Goal: Task Accomplishment & Management: Use online tool/utility

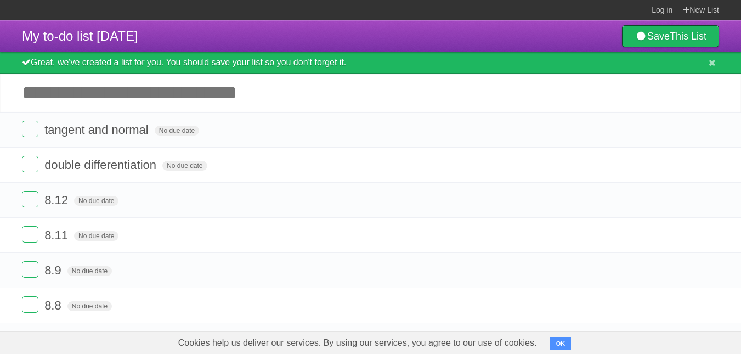
scroll to position [111, 0]
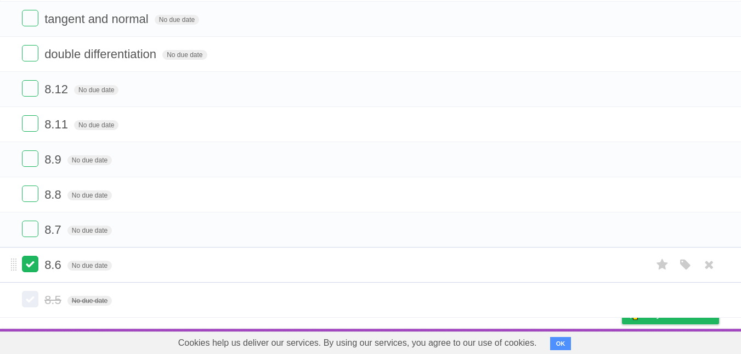
click at [29, 256] on label at bounding box center [30, 264] width 16 height 16
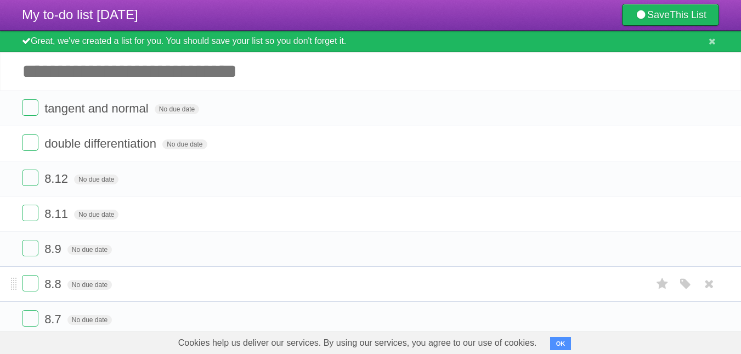
scroll to position [0, 0]
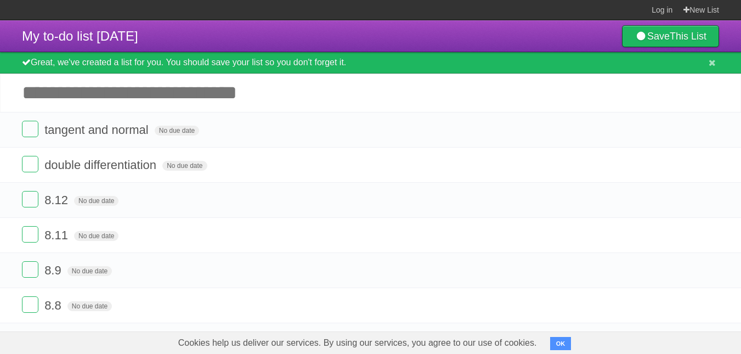
click at [296, 102] on input "Add another task" at bounding box center [370, 93] width 741 height 38
type input "**********"
click input "*********" at bounding box center [0, 0] width 0 height 0
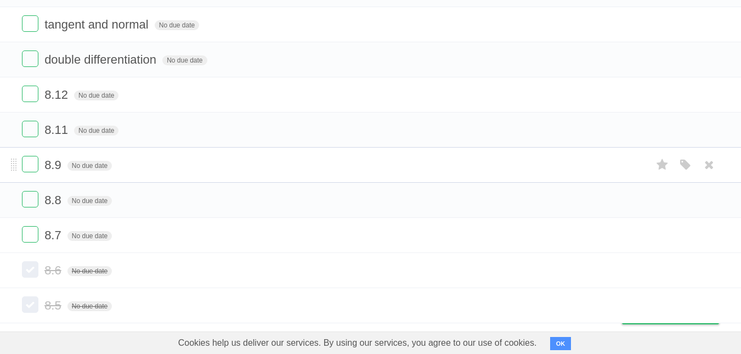
scroll to position [146, 0]
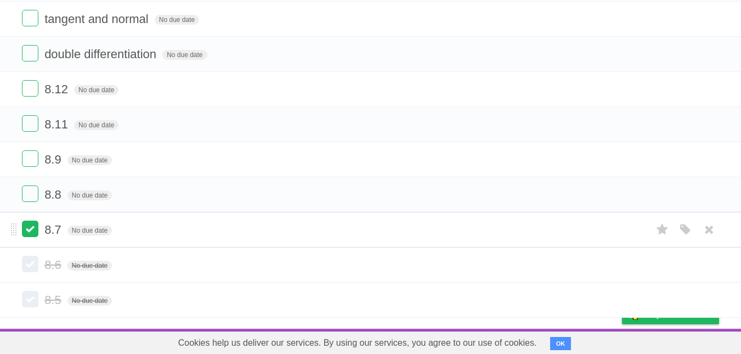
click at [29, 229] on label at bounding box center [30, 229] width 16 height 16
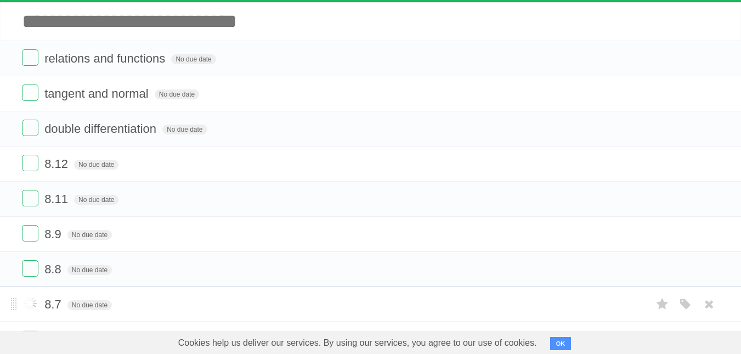
scroll to position [47, 0]
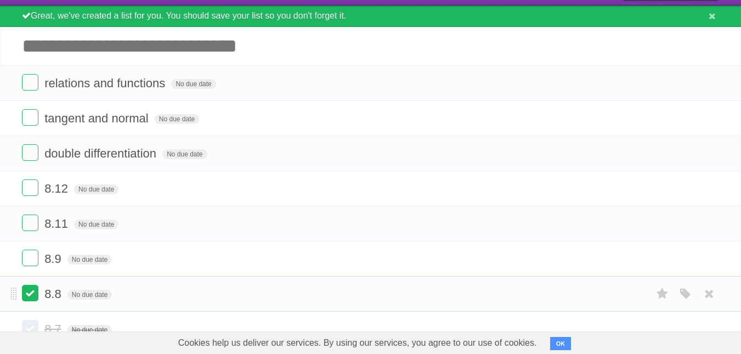
click at [35, 294] on label at bounding box center [30, 293] width 16 height 16
click at [32, 252] on label at bounding box center [30, 258] width 16 height 16
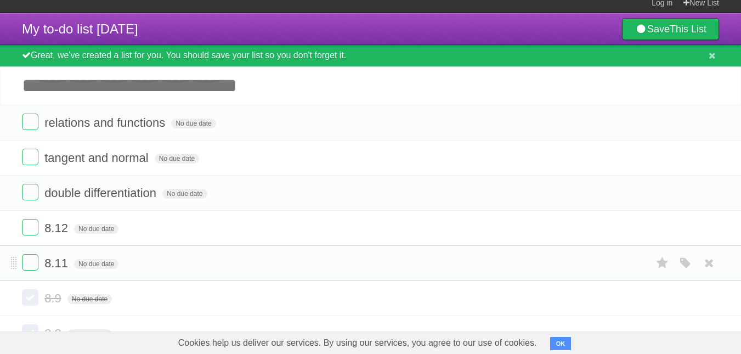
scroll to position [0, 0]
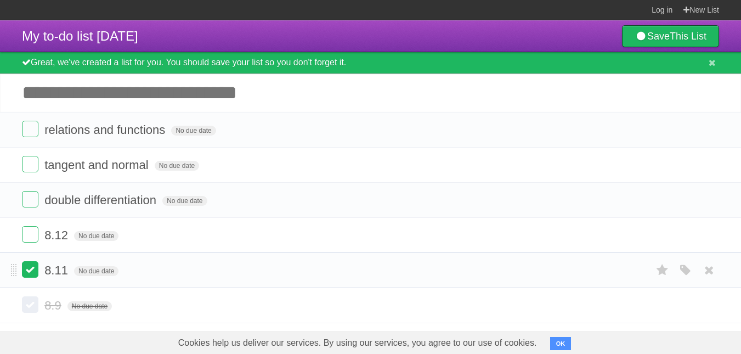
click at [30, 272] on label at bounding box center [30, 269] width 16 height 16
click at [35, 196] on label at bounding box center [30, 199] width 16 height 16
